Goal: Information Seeking & Learning: Learn about a topic

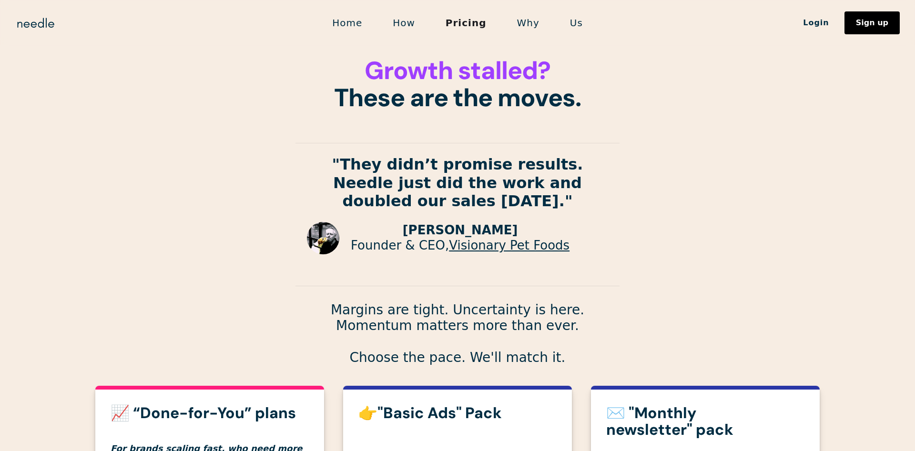
click at [522, 20] on link "Why" at bounding box center [528, 23] width 53 height 20
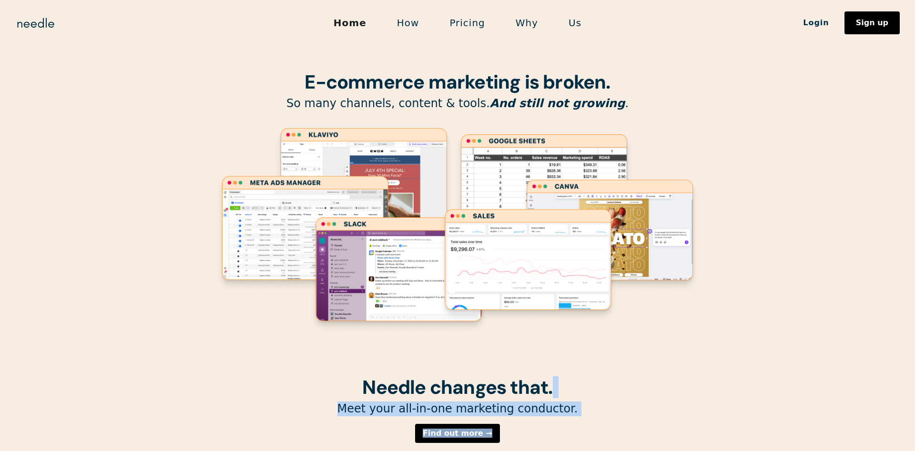
drag, startPoint x: 299, startPoint y: 78, endPoint x: 676, endPoint y: 414, distance: 504.4
click at [662, 398] on h1 "Needle changes that." at bounding box center [457, 387] width 486 height 21
drag, startPoint x: 288, startPoint y: 65, endPoint x: 675, endPoint y: 415, distance: 521.5
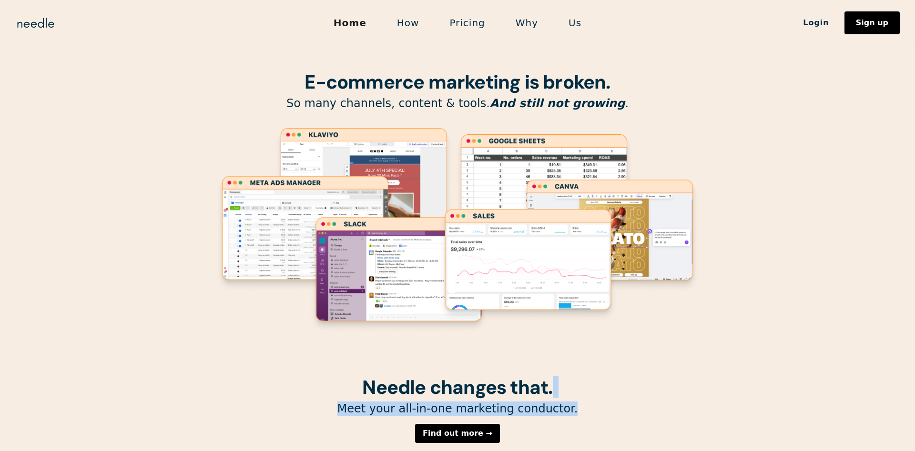
click at [661, 388] on h1 "Needle changes that." at bounding box center [457, 387] width 486 height 21
